Goal: Information Seeking & Learning: Learn about a topic

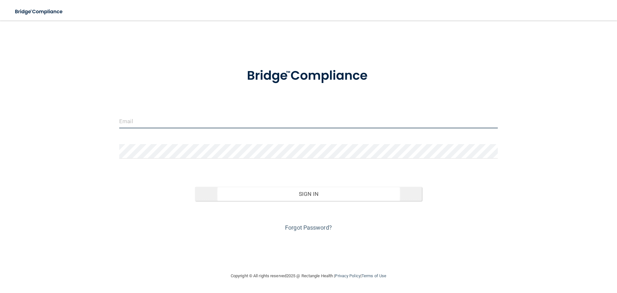
type input "[PERSON_NAME][EMAIL_ADDRESS][DOMAIN_NAME]"
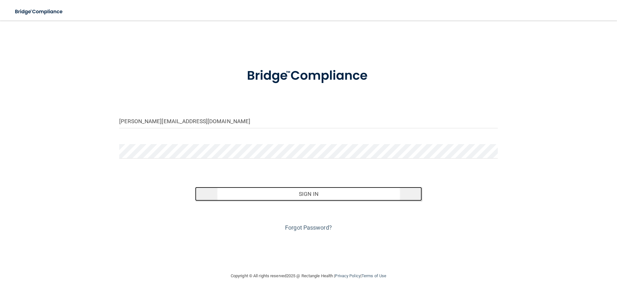
click at [312, 194] on button "Sign In" at bounding box center [308, 194] width 227 height 14
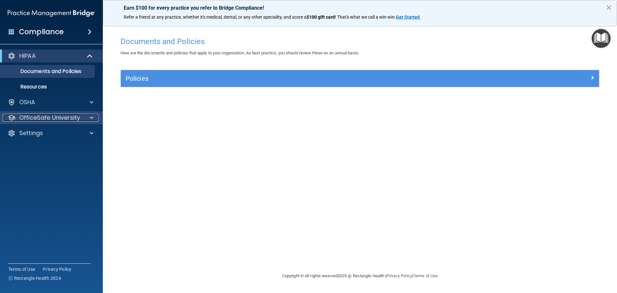
click at [57, 118] on p "OfficeSafe University" at bounding box center [49, 118] width 61 height 8
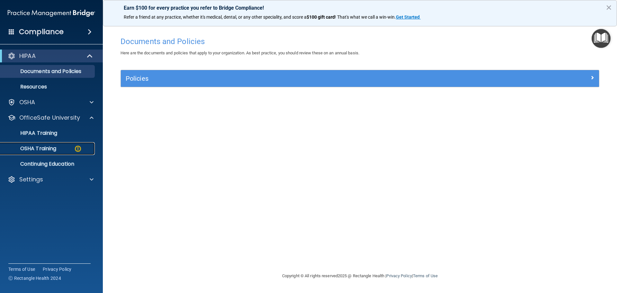
click at [50, 149] on p "OSHA Training" at bounding box center [30, 148] width 52 height 6
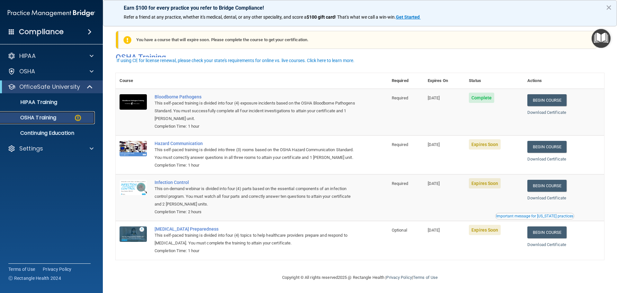
scroll to position [11, 0]
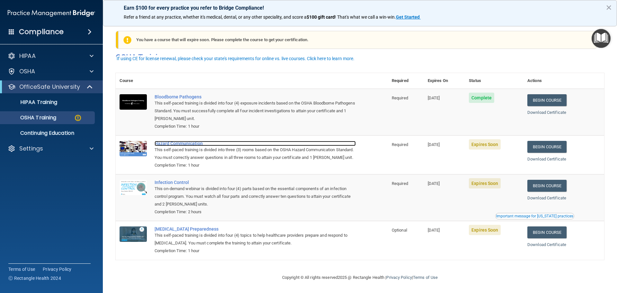
click at [183, 141] on div "Hazard Communication" at bounding box center [254, 143] width 201 height 5
